Goal: Task Accomplishment & Management: Manage account settings

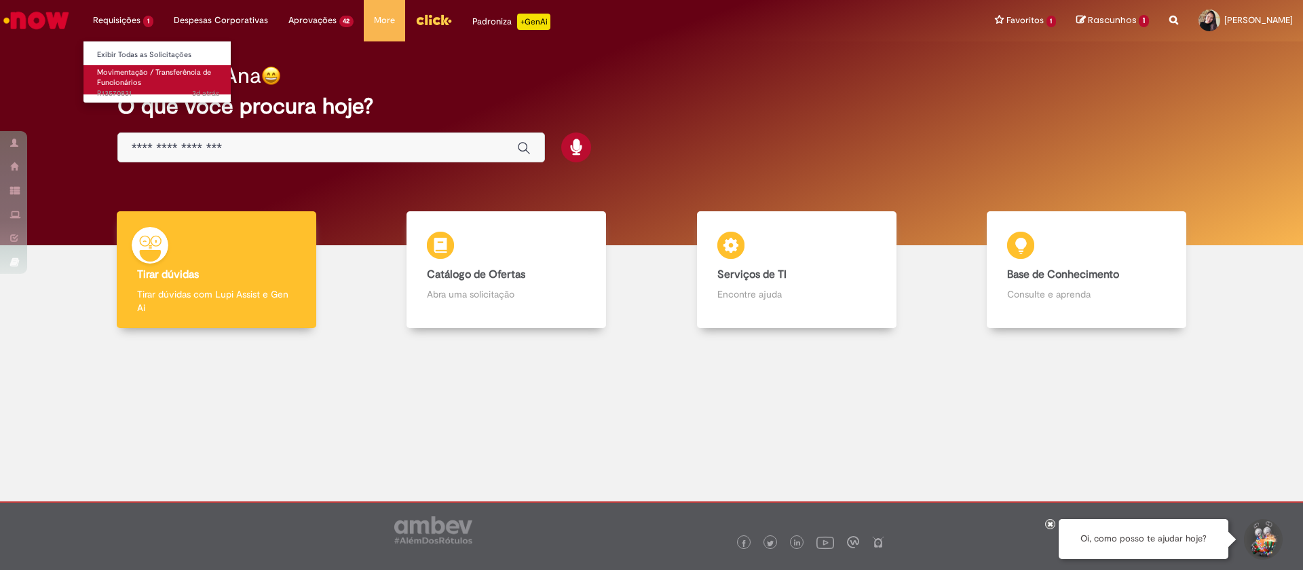
click at [113, 75] on span "Movimentação / Transferência de Funcionários" at bounding box center [154, 77] width 114 height 21
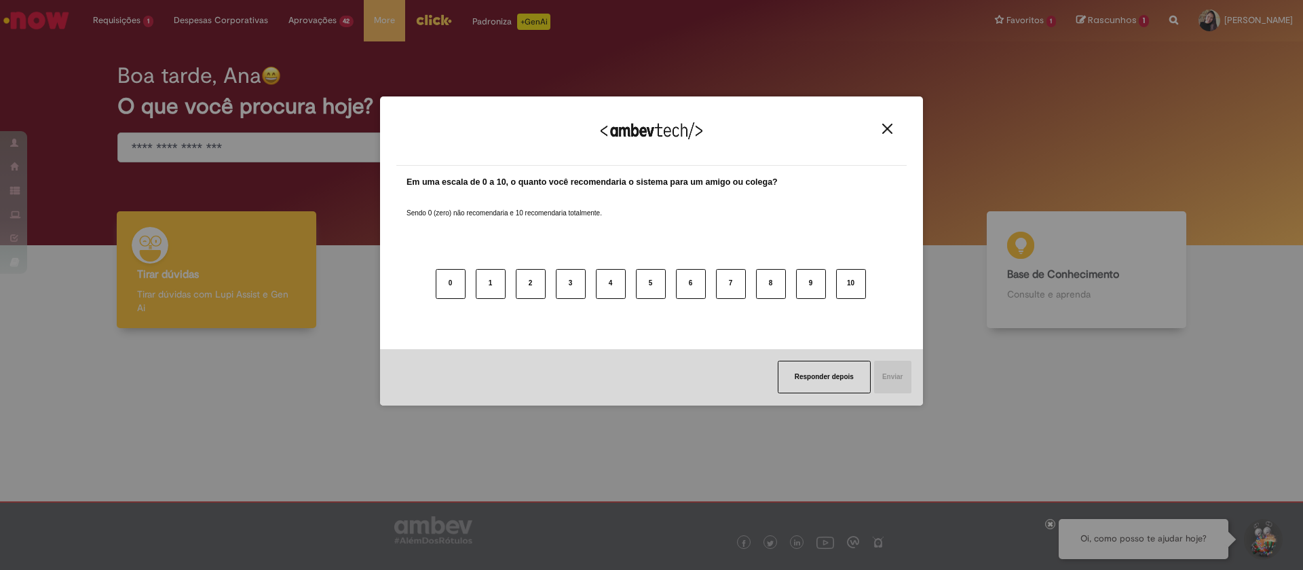
click at [889, 128] on img "Close" at bounding box center [888, 129] width 10 height 10
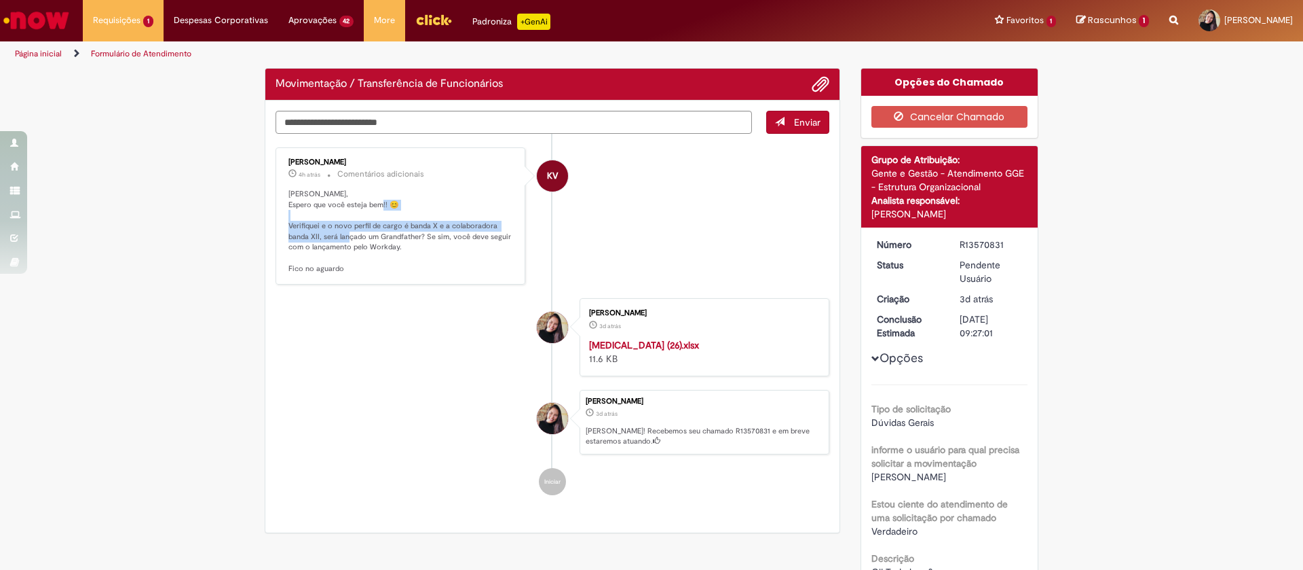
drag, startPoint x: 349, startPoint y: 213, endPoint x: 363, endPoint y: 232, distance: 22.8
click at [363, 232] on p "[PERSON_NAME], Espero que você esteja bem!! 😊 Verifiquei e o novo perfil de car…" at bounding box center [402, 232] width 226 height 86
click at [363, 134] on textarea "Digite sua mensagem aqui..." at bounding box center [514, 122] width 477 height 23
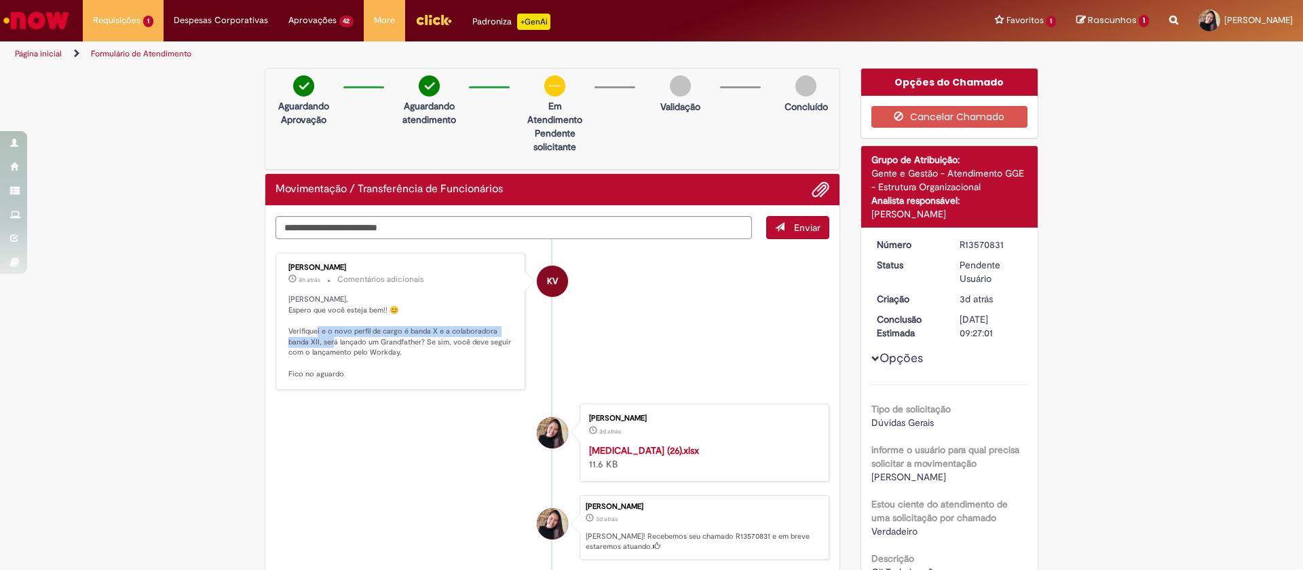
drag, startPoint x: 327, startPoint y: 330, endPoint x: 346, endPoint y: 346, distance: 24.1
click at [346, 346] on p "[PERSON_NAME], Espero que você esteja bem!! 😊 Verifiquei e o novo perfil de car…" at bounding box center [402, 337] width 226 height 86
drag, startPoint x: 339, startPoint y: 329, endPoint x: 392, endPoint y: 332, distance: 53.1
click at [392, 332] on p "[PERSON_NAME], Espero que você esteja bem!! 😊 Verifiquei e o novo perfil de car…" at bounding box center [402, 337] width 226 height 86
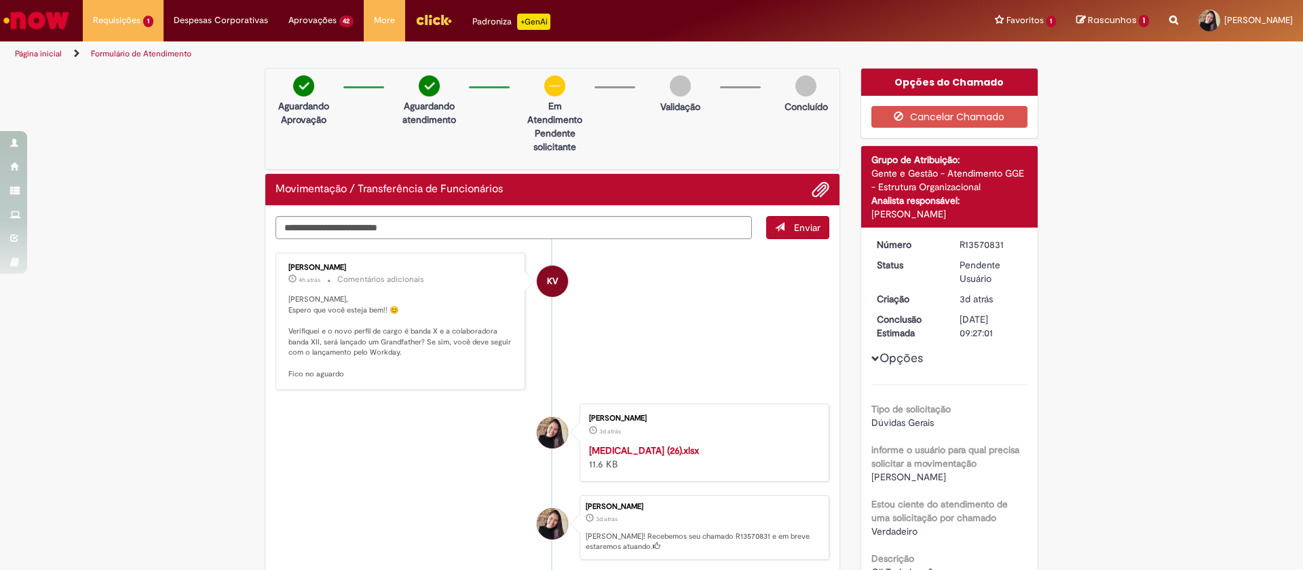
click at [398, 337] on p "[PERSON_NAME], Espero que você esteja bem!! 😊 Verifiquei e o novo perfil de car…" at bounding box center [402, 337] width 226 height 86
click at [433, 219] on textarea "Digite sua mensagem aqui..." at bounding box center [514, 227] width 477 height 23
type textarea "**********"
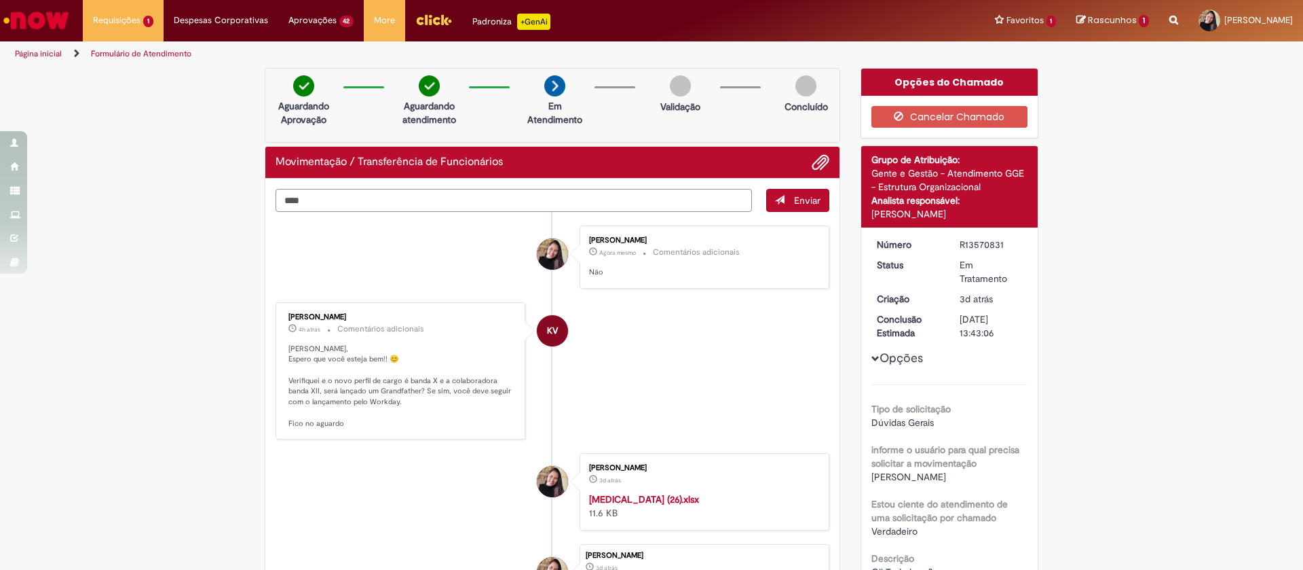
type textarea "*****"
type textarea "**********"
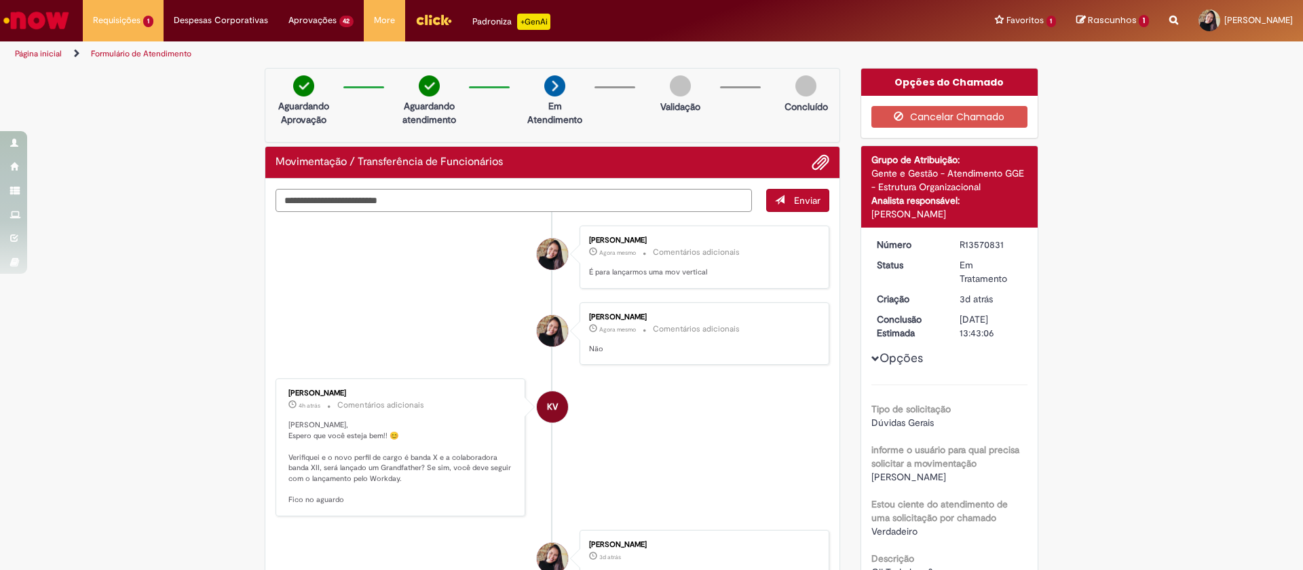
scroll to position [204, 0]
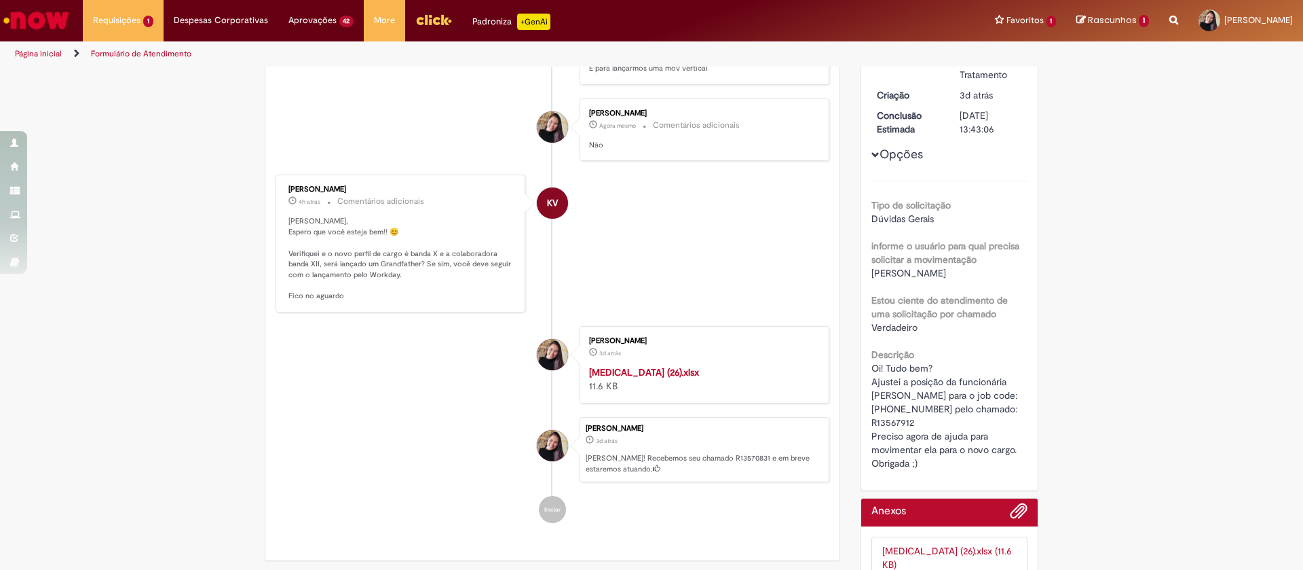
drag, startPoint x: 864, startPoint y: 271, endPoint x: 950, endPoint y: 268, distance: 85.6
click at [950, 268] on div "[PERSON_NAME]" at bounding box center [950, 273] width 157 height 14
copy span "[PERSON_NAME]"
click at [911, 402] on span "Oi! Tudo bem? Ajustei a posição da funcionária [PERSON_NAME] para o job code: […" at bounding box center [946, 415] width 149 height 107
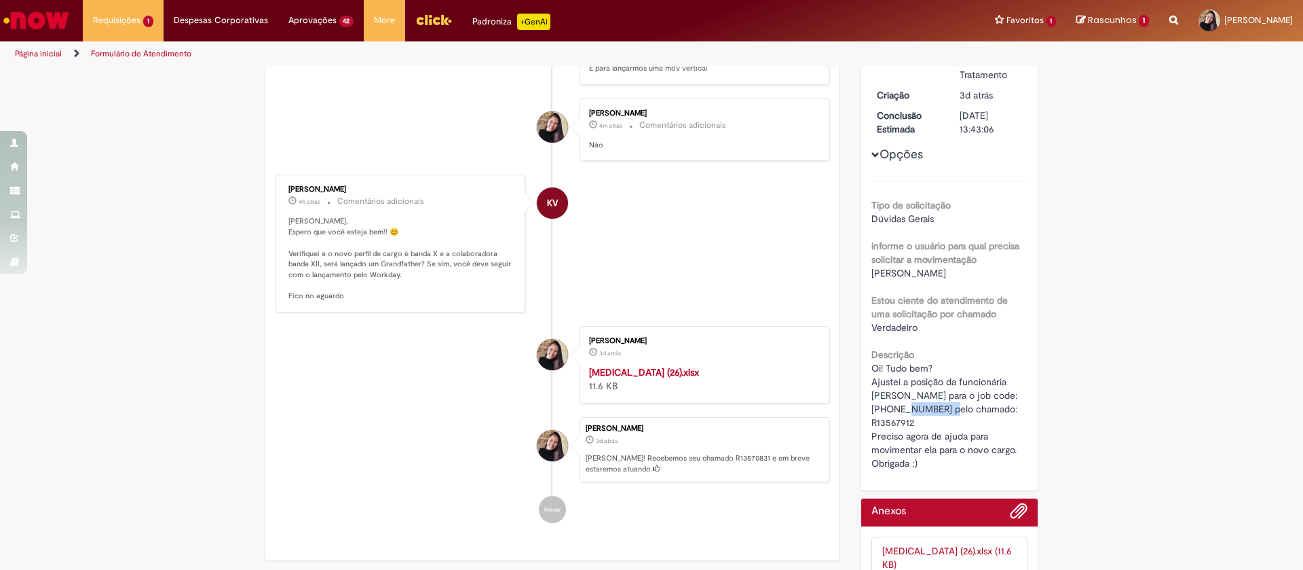
copy span "22000143"
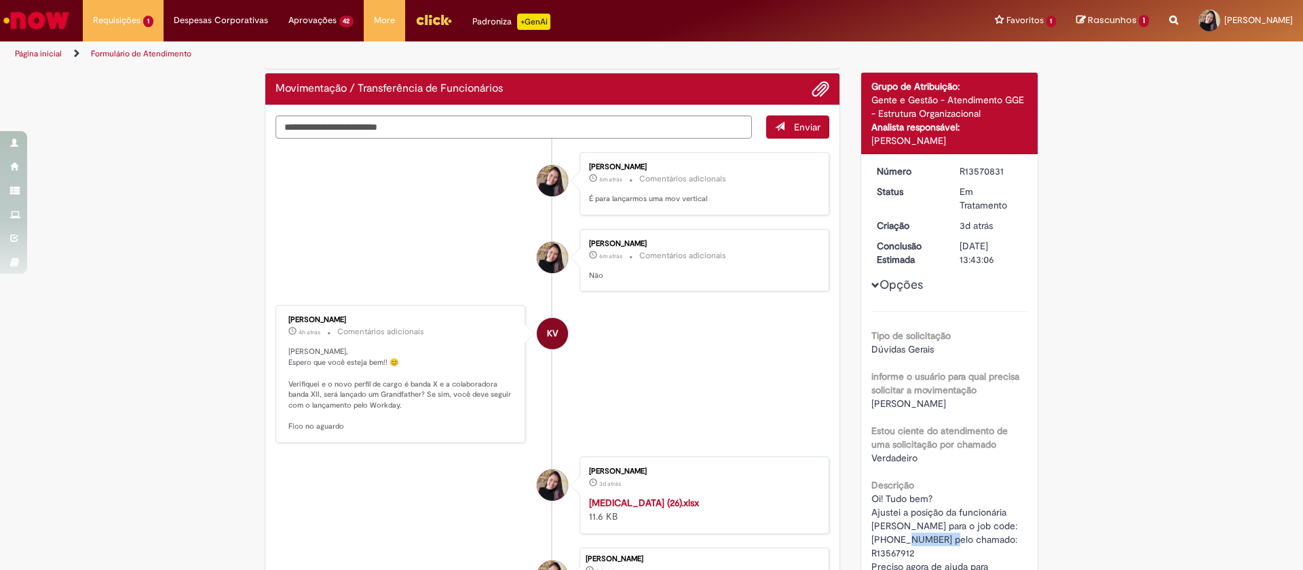
scroll to position [0, 0]
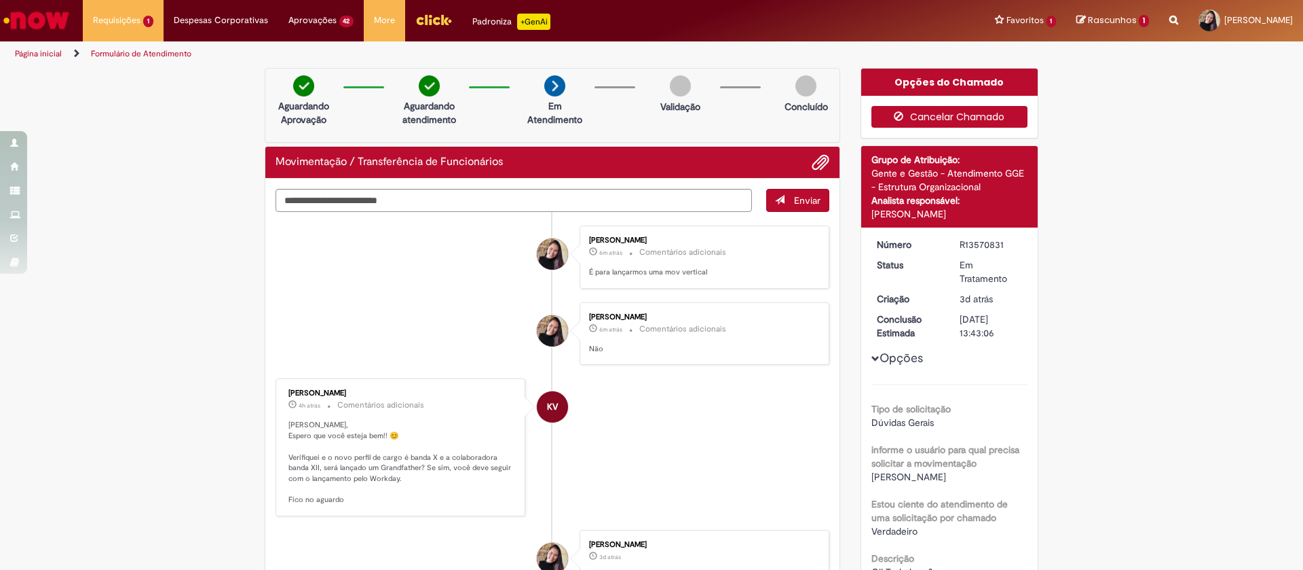
click at [940, 114] on button "Cancelar Chamado" at bounding box center [950, 117] width 157 height 22
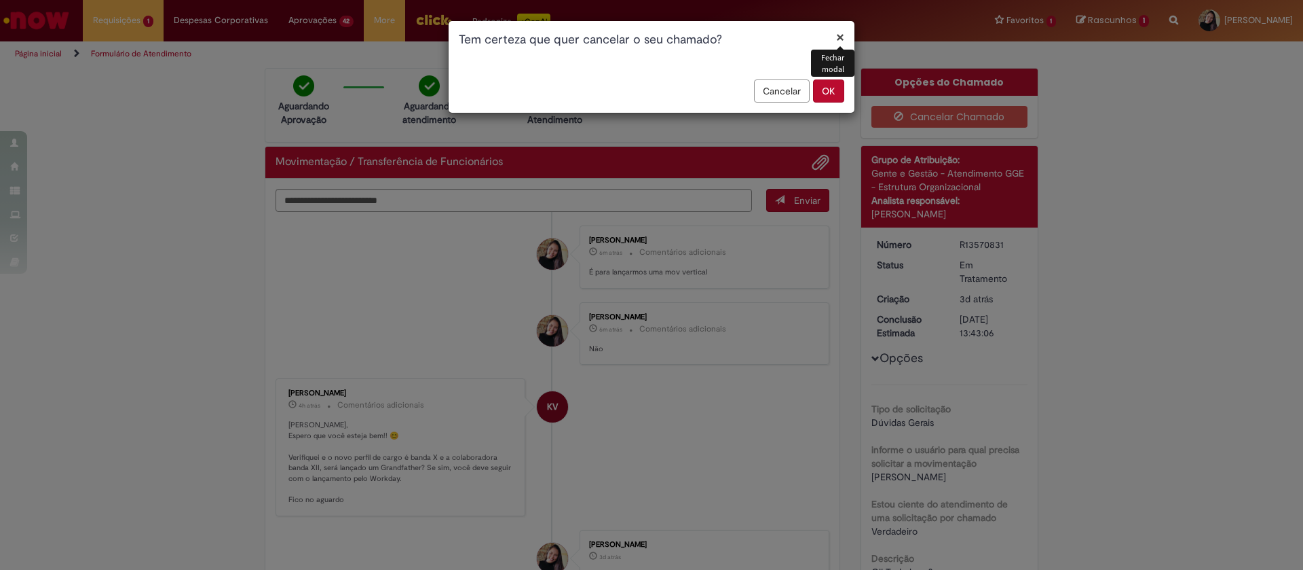
click at [831, 88] on button "OK" at bounding box center [828, 90] width 31 height 23
